Goal: Task Accomplishment & Management: Complete application form

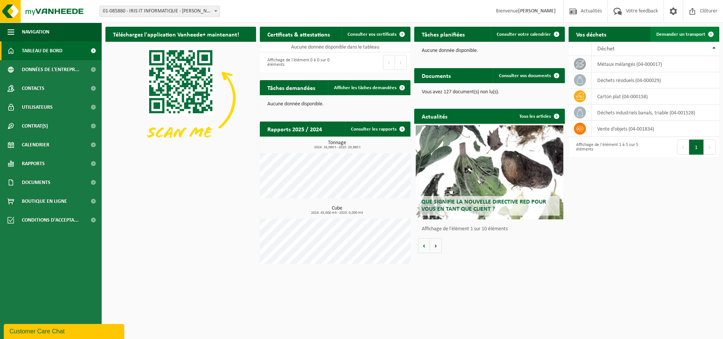
click at [669, 35] on span "Demander un transport" at bounding box center [681, 34] width 49 height 5
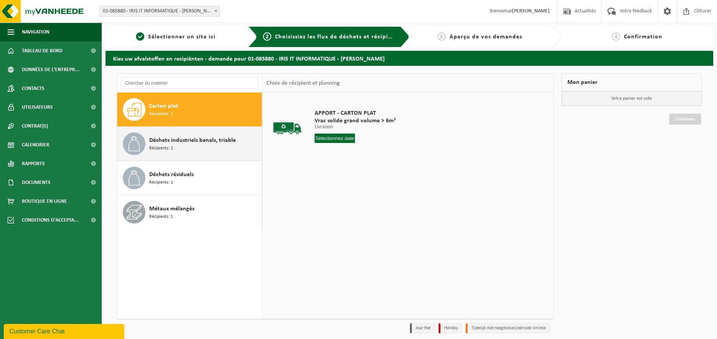
click at [166, 145] on span "Déchets industriels banals, triable" at bounding box center [192, 140] width 87 height 9
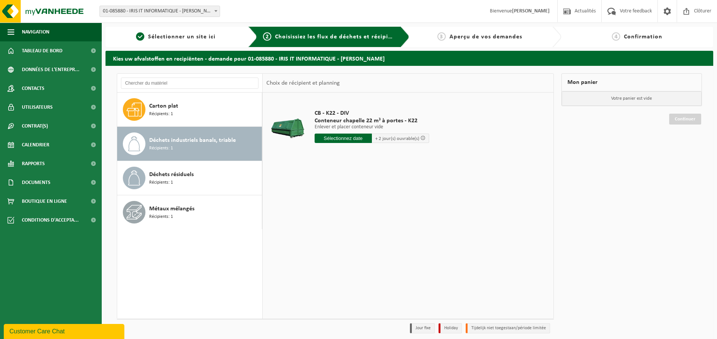
click at [341, 139] on input "text" at bounding box center [343, 138] width 57 height 9
click at [346, 205] on div "15" at bounding box center [347, 205] width 13 height 12
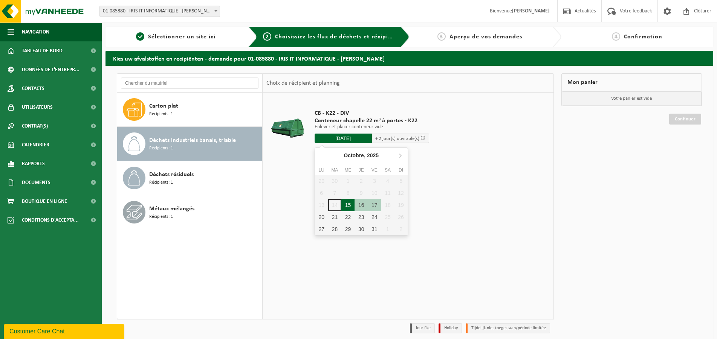
type input "à partir de 2025-10-15"
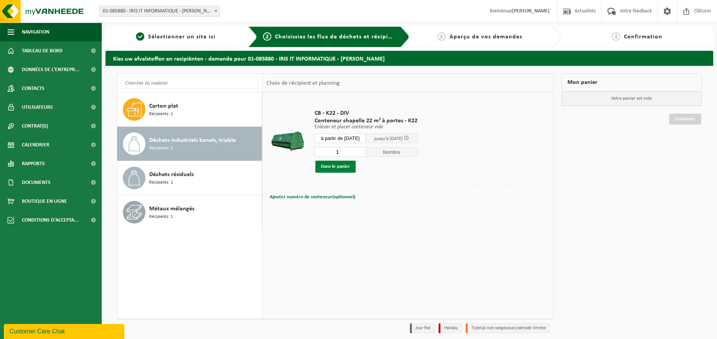
click at [337, 168] on button "Dans le panier" at bounding box center [335, 167] width 40 height 12
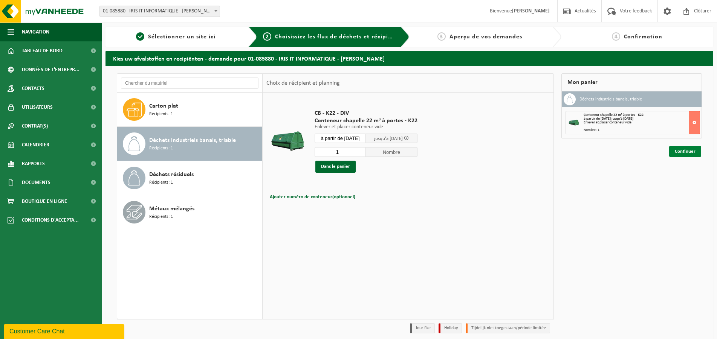
click at [683, 154] on link "Continuer" at bounding box center [685, 151] width 32 height 11
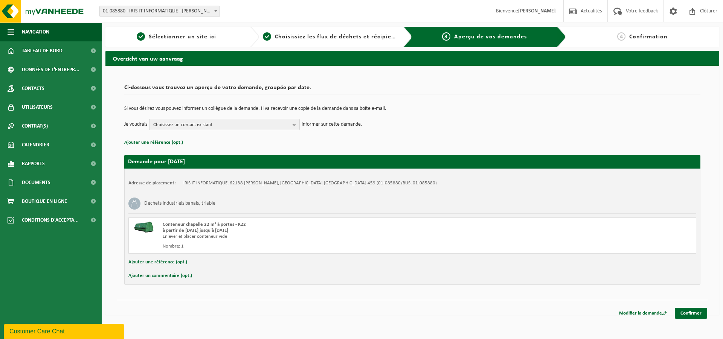
click at [169, 124] on span "Choisissez un contact existant" at bounding box center [221, 124] width 136 height 11
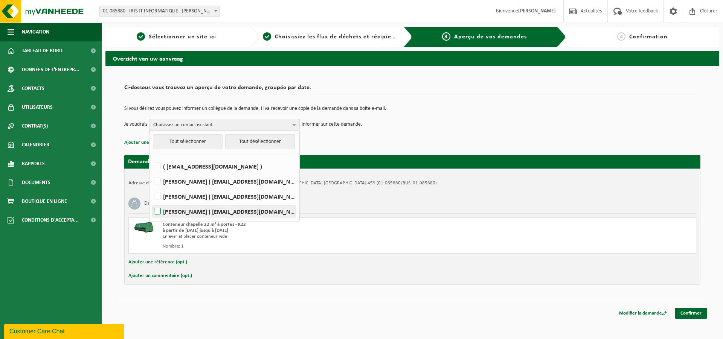
click at [186, 210] on label "MICHAEL VERGOTE ( mvergote@iris-info.com )" at bounding box center [224, 211] width 143 height 11
click at [151, 202] on input "MICHAEL VERGOTE ( mvergote@iris-info.com )" at bounding box center [151, 202] width 0 height 0
click at [430, 259] on div "Ajouter une référence (opt.)" at bounding box center [412, 263] width 568 height 10
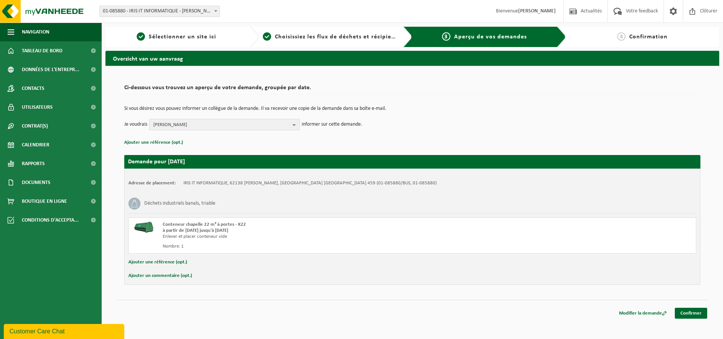
click at [199, 124] on span "MICHAEL VERGOTE" at bounding box center [221, 124] width 136 height 11
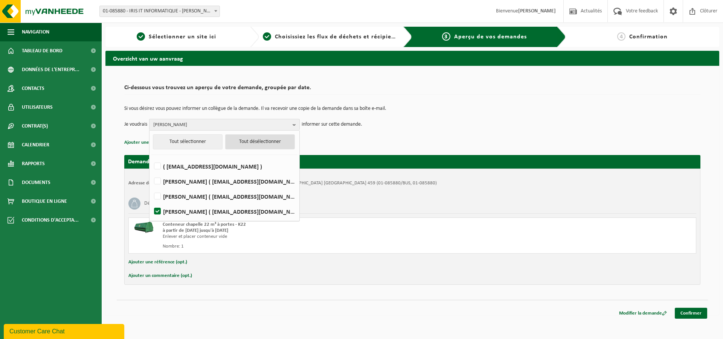
click at [250, 144] on button "Tout désélectionner" at bounding box center [260, 141] width 70 height 15
click at [248, 143] on button "Tout désélectionner" at bounding box center [260, 141] width 70 height 15
click at [425, 158] on h2 "Demande pour 2025-10-15" at bounding box center [412, 162] width 576 height 14
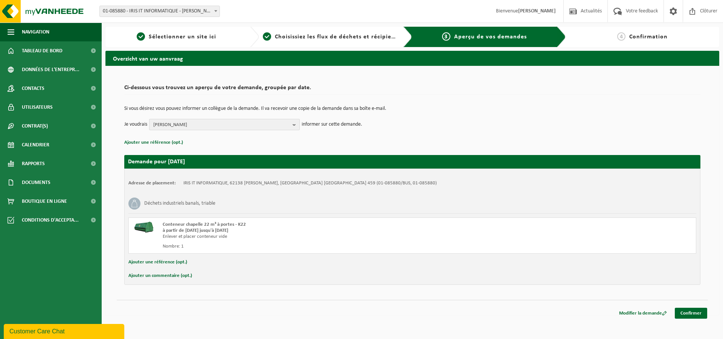
click at [191, 125] on span "MICHAEL VERGOTE" at bounding box center [221, 124] width 136 height 11
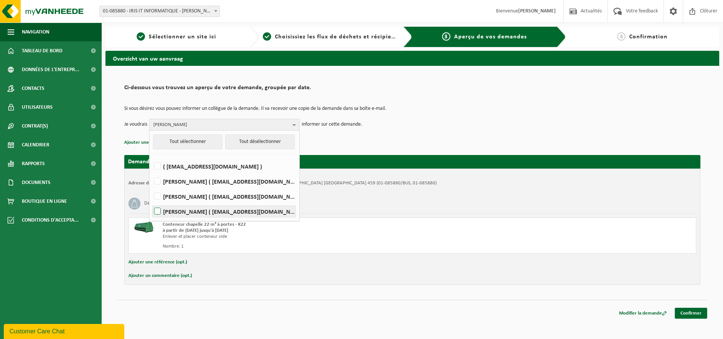
click at [156, 209] on label "MICHAEL VERGOTE ( mvergote@iris-info.com )" at bounding box center [224, 211] width 143 height 11
click at [151, 202] on input "MICHAEL VERGOTE ( mvergote@iris-info.com )" at bounding box center [151, 202] width 0 height 0
checkbox input "true"
click at [368, 240] on div "Conteneur chapelle 22 m³ à portes - K22 à partir de 2025-10-15 jusqu'à 2025-10-…" at bounding box center [303, 236] width 280 height 28
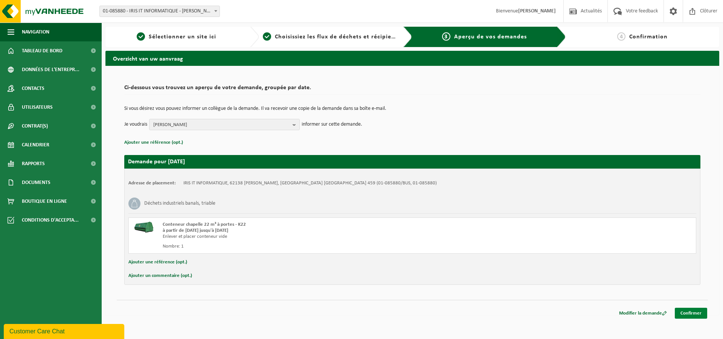
click at [685, 314] on link "Confirmer" at bounding box center [691, 313] width 32 height 11
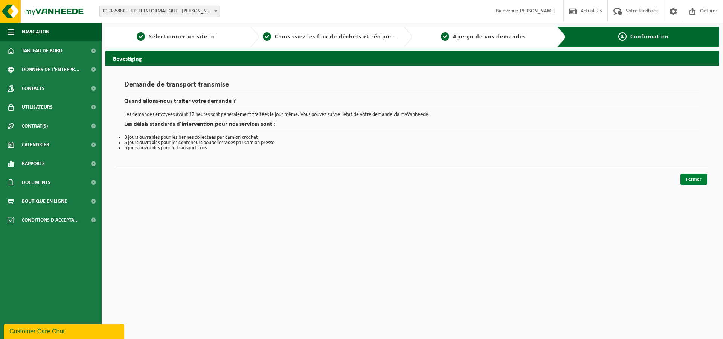
click at [693, 180] on link "Fermer" at bounding box center [694, 179] width 27 height 11
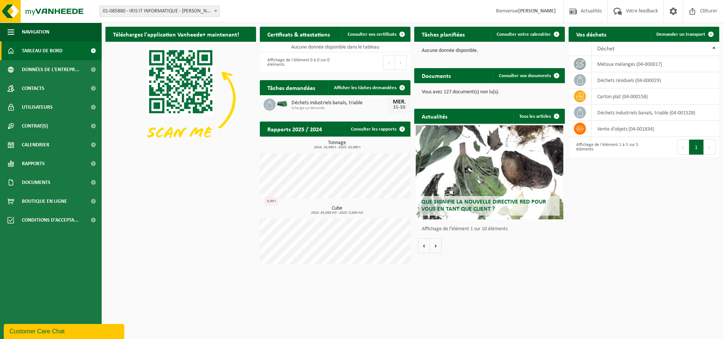
click at [228, 191] on div "Téléchargez l'application Vanheede+ maintenant! Cachez Certificats & attestatio…" at bounding box center [413, 147] width 618 height 249
